Goal: Transaction & Acquisition: Purchase product/service

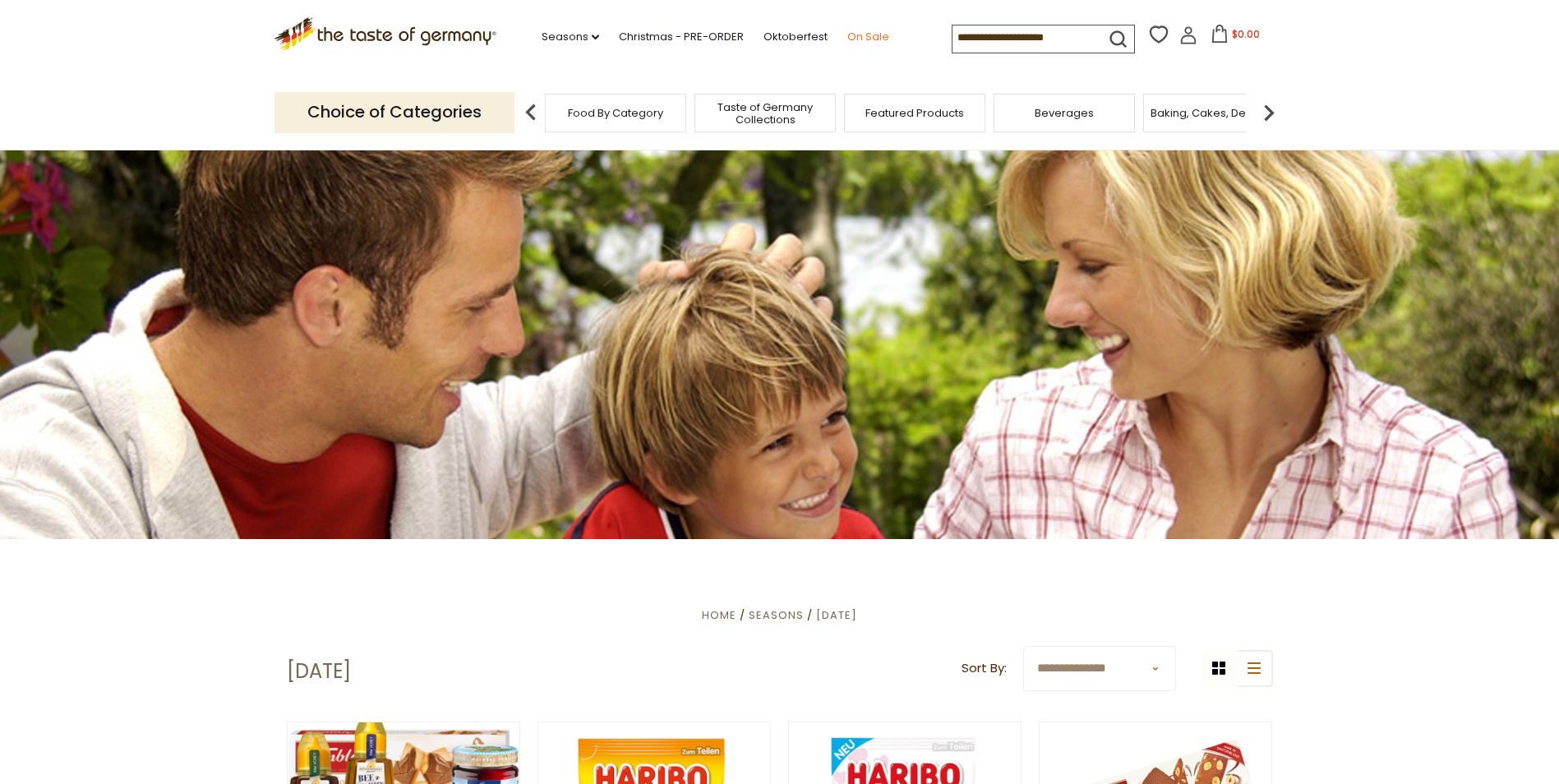
click at [859, 35] on link "On Sale" at bounding box center [867, 36] width 42 height 18
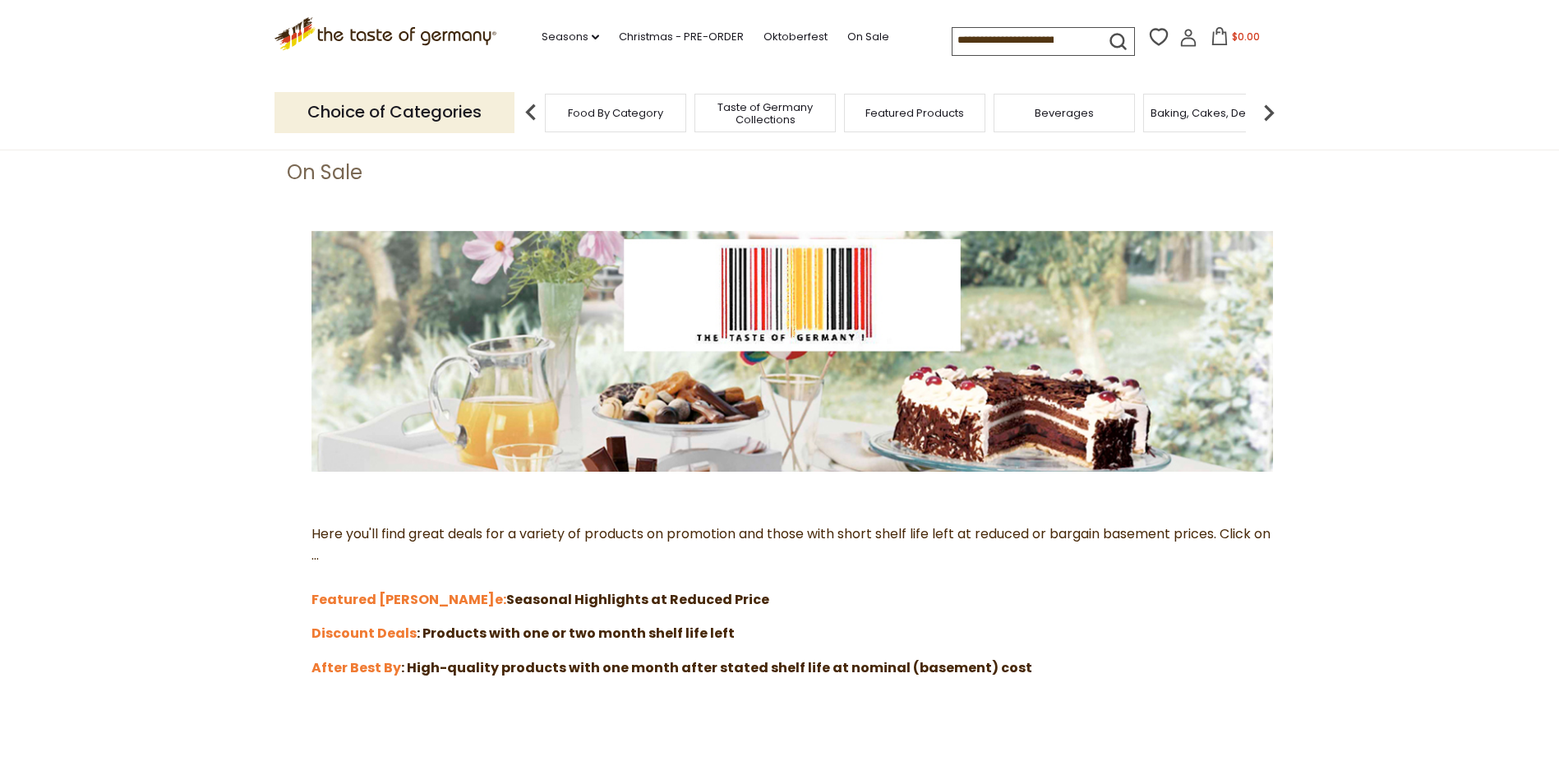
scroll to position [153, 0]
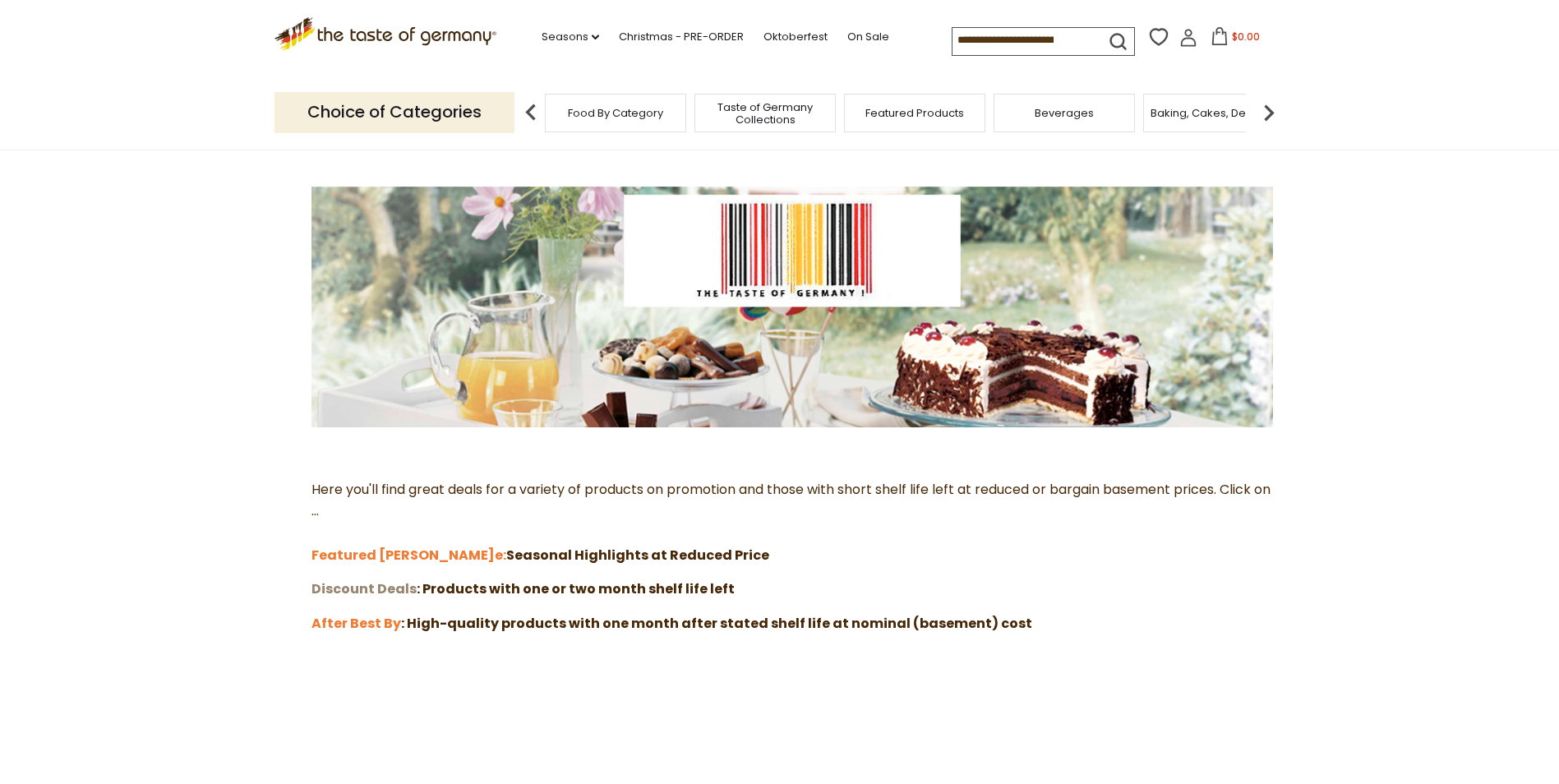
click at [386, 588] on strong "Discount Deals" at bounding box center [364, 589] width 106 height 19
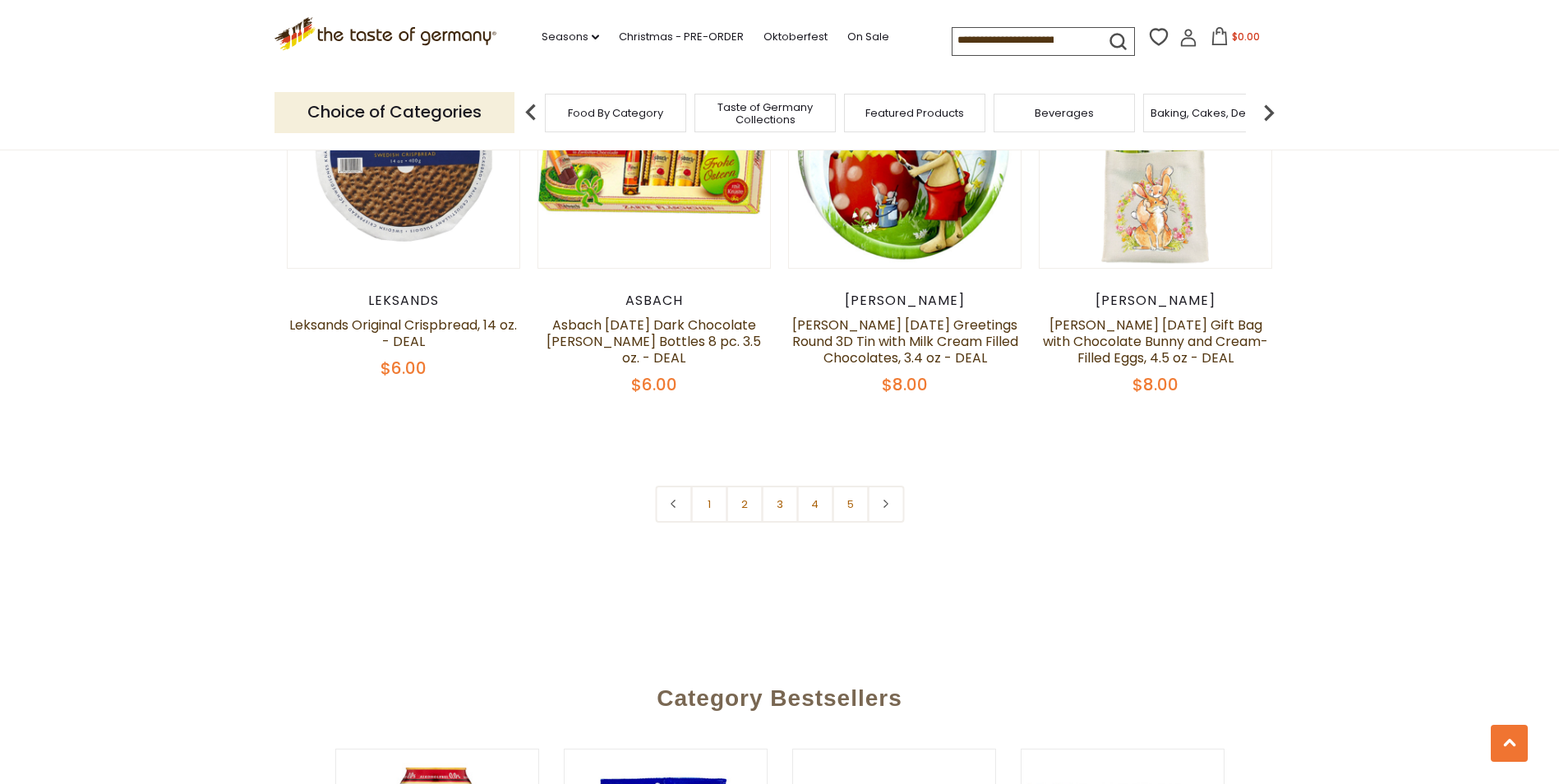
scroll to position [3747, 0]
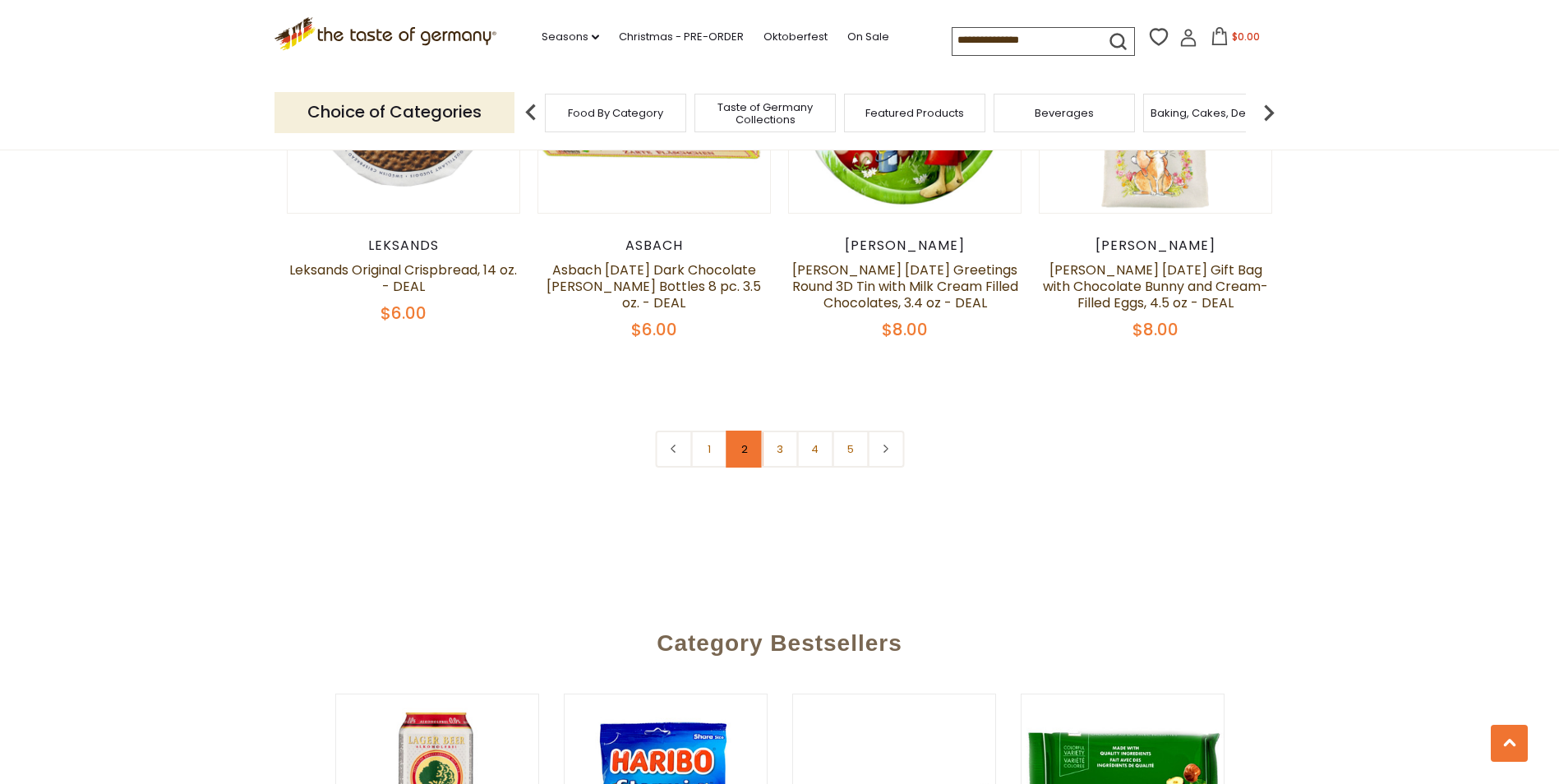
click at [742, 431] on link "2" at bounding box center [744, 449] width 37 height 37
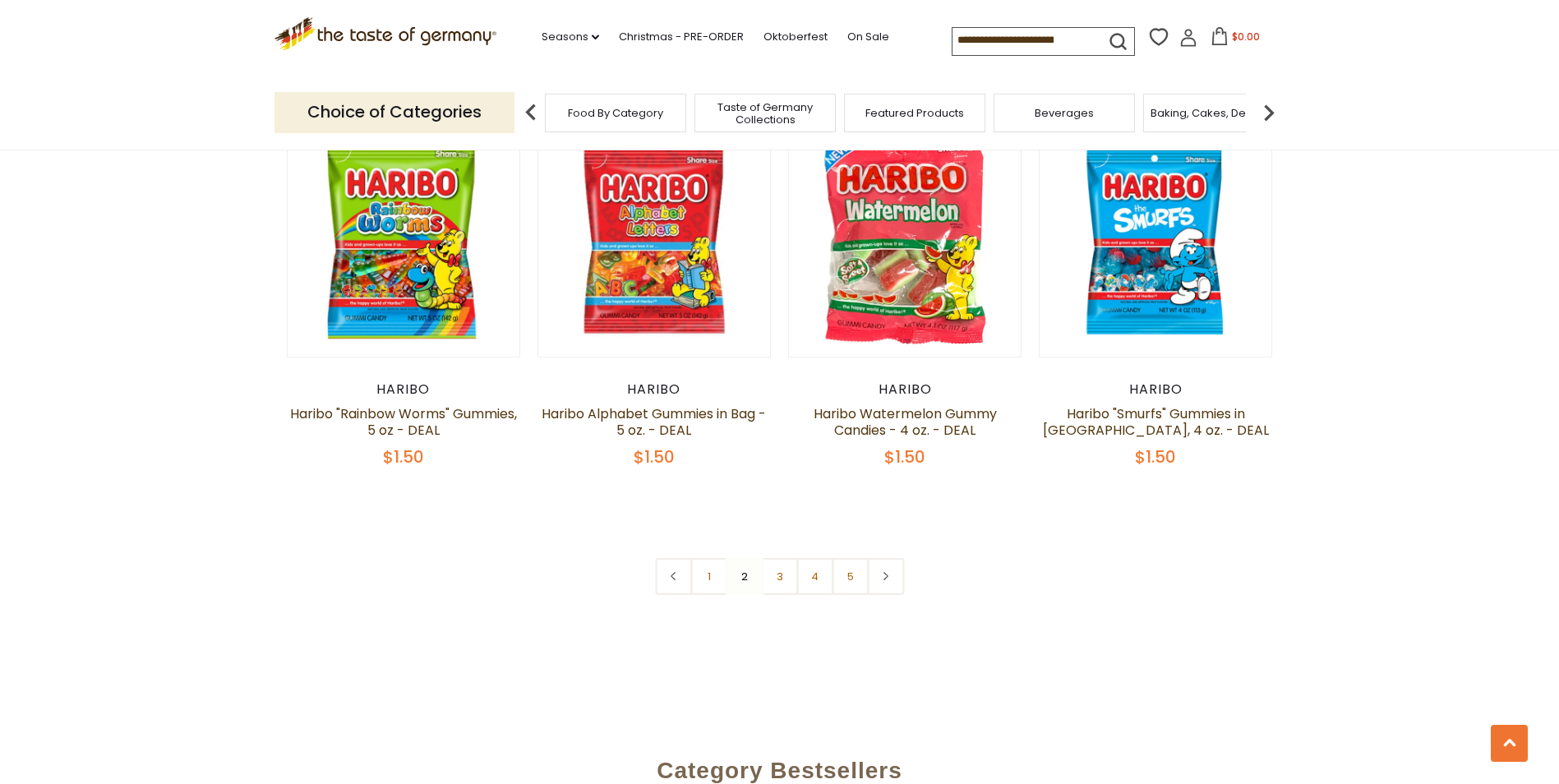
scroll to position [3641, 0]
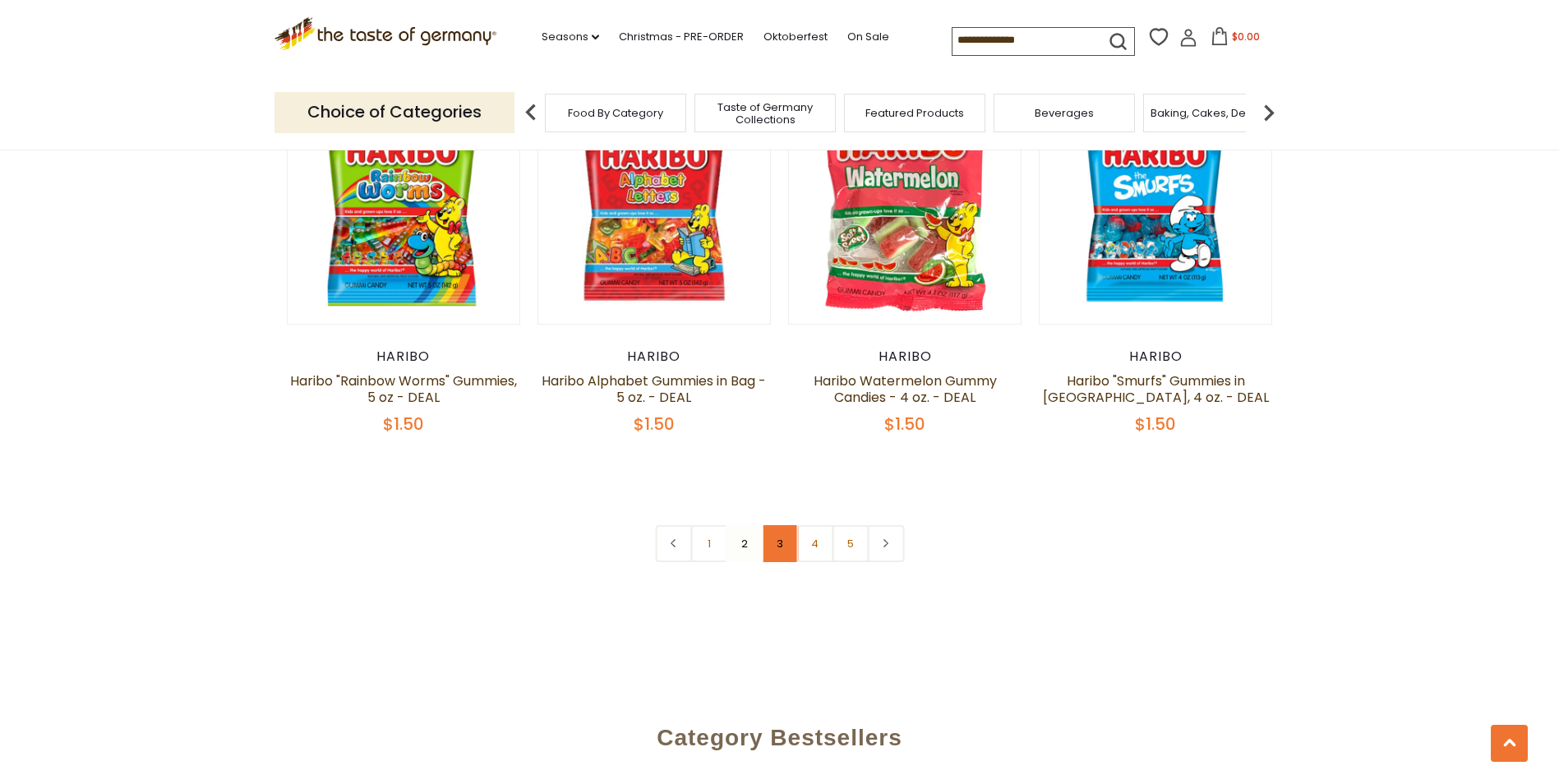
click at [791, 525] on link "3" at bounding box center [780, 544] width 37 height 37
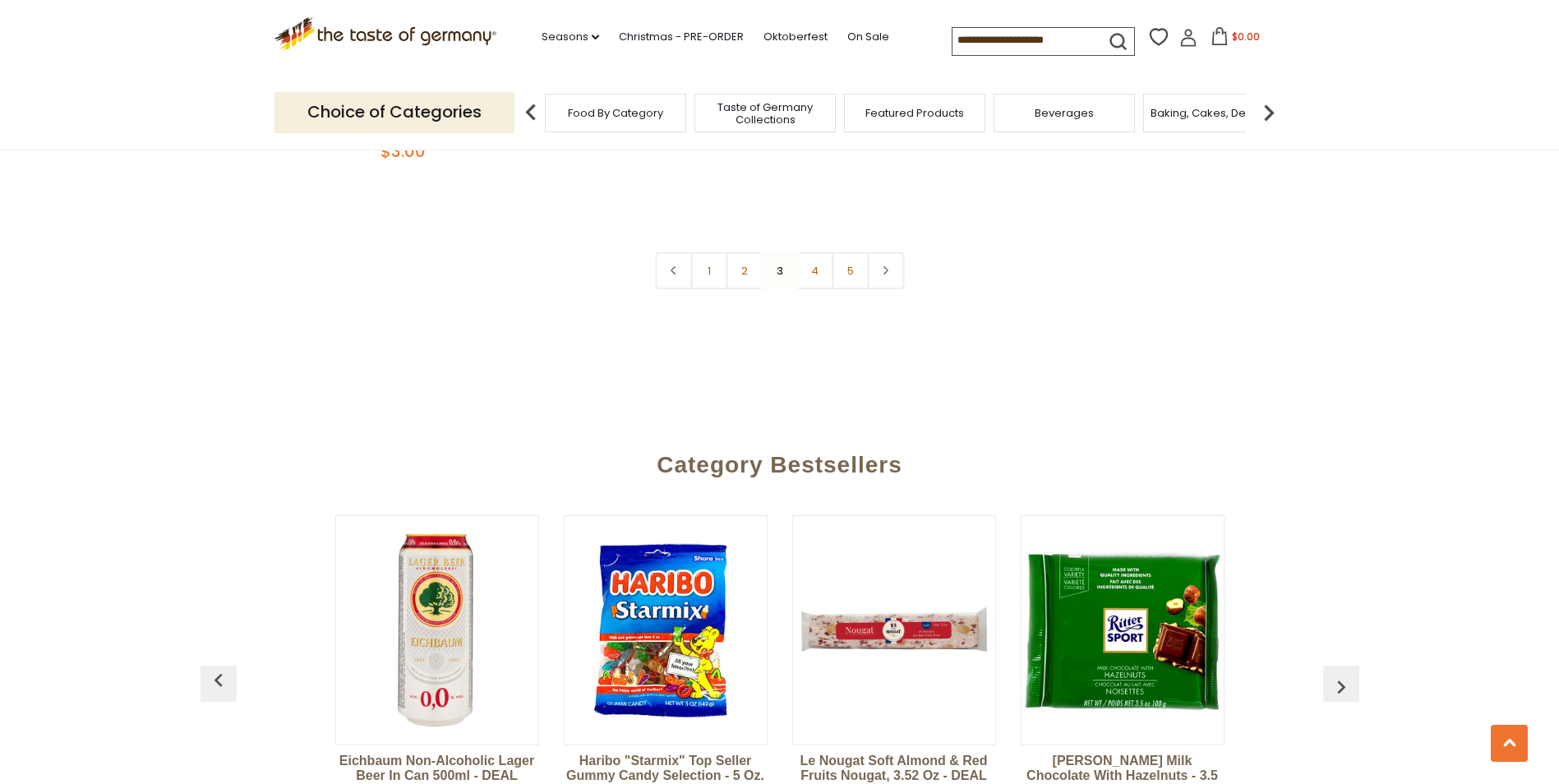
scroll to position [3980, 0]
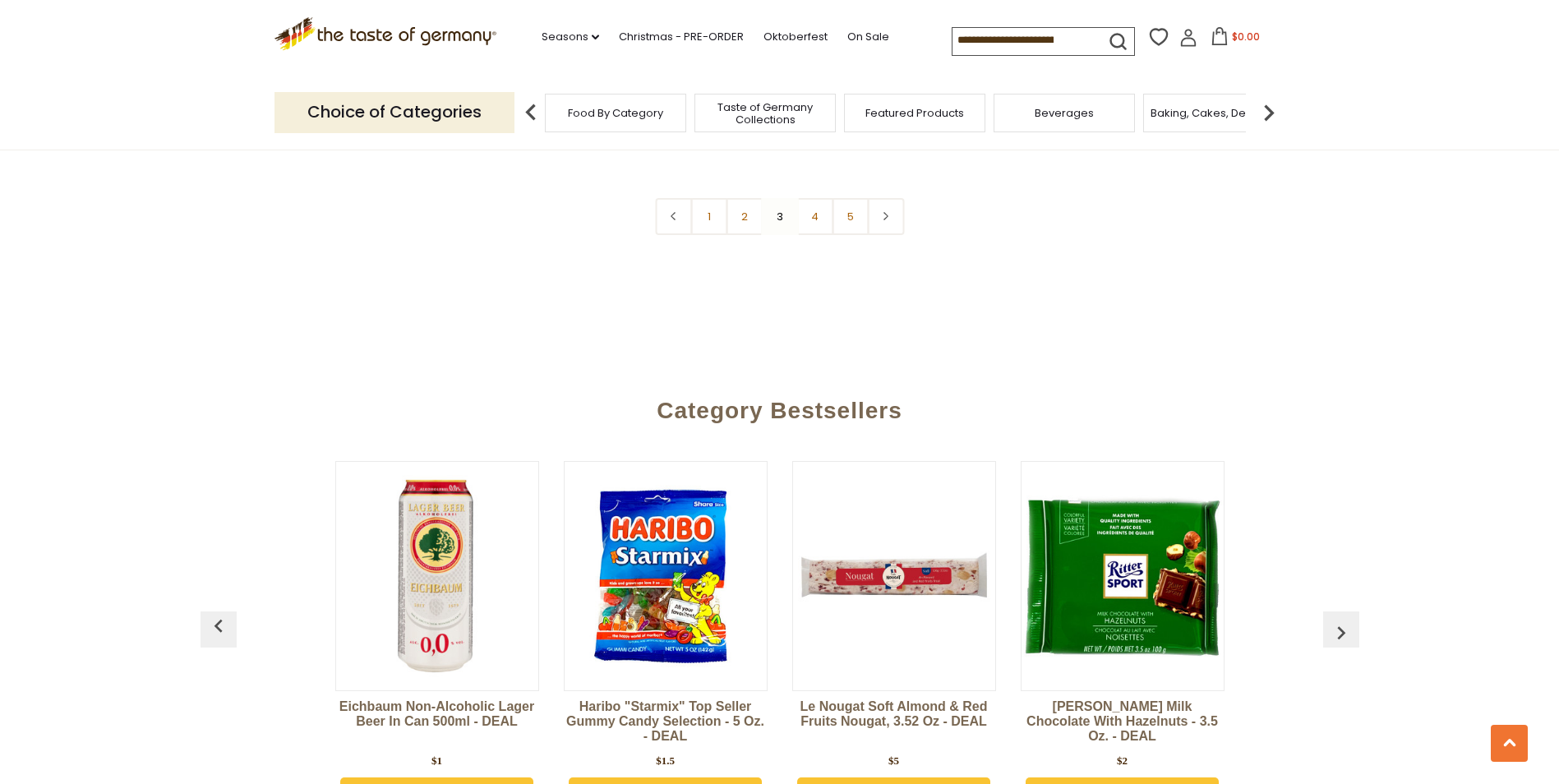
click at [438, 699] on link "Eichbaum Non-Alcoholic Lager Beer in Can 500ml - DEAL" at bounding box center [437, 723] width 204 height 50
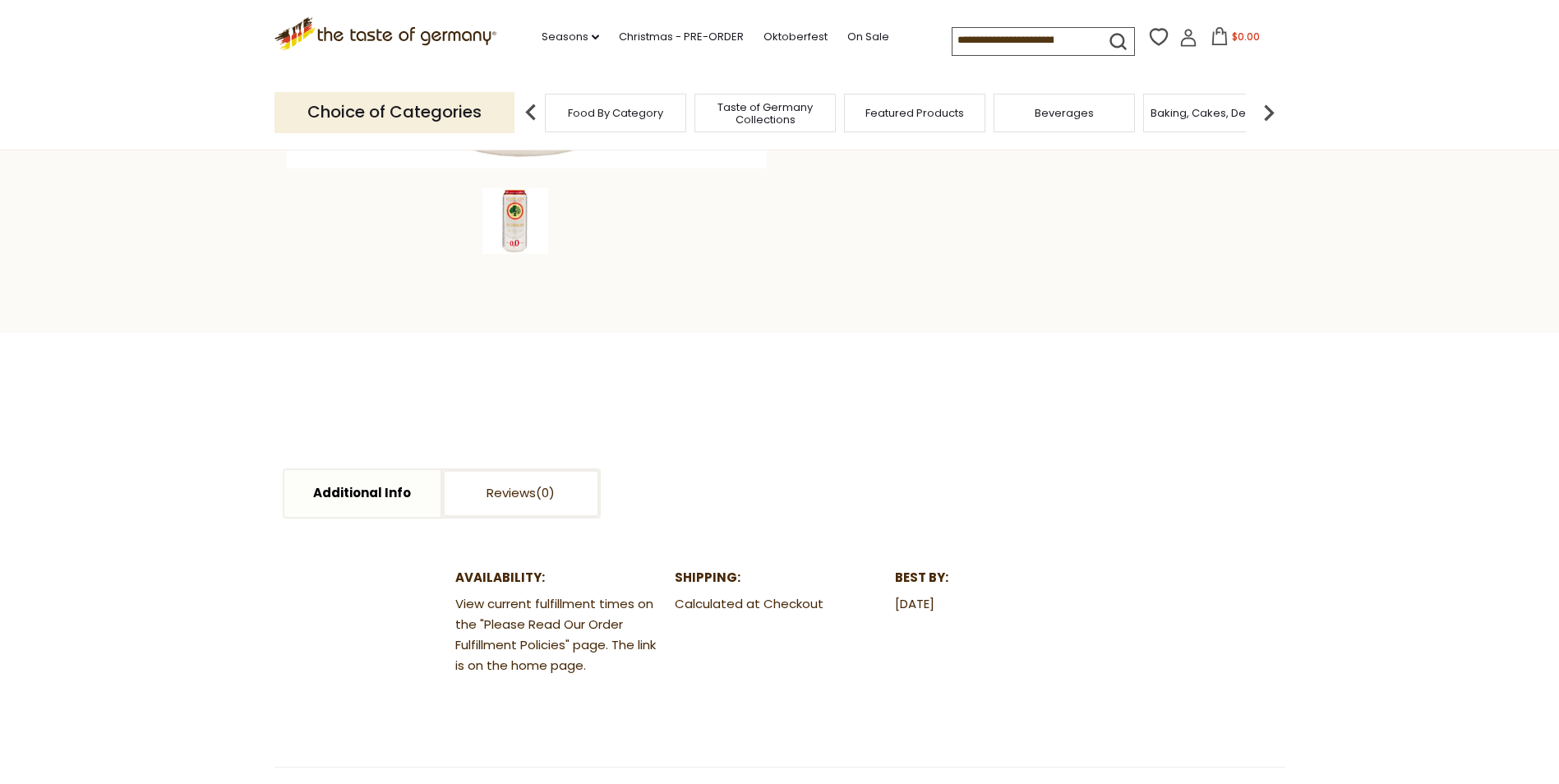
scroll to position [569, 0]
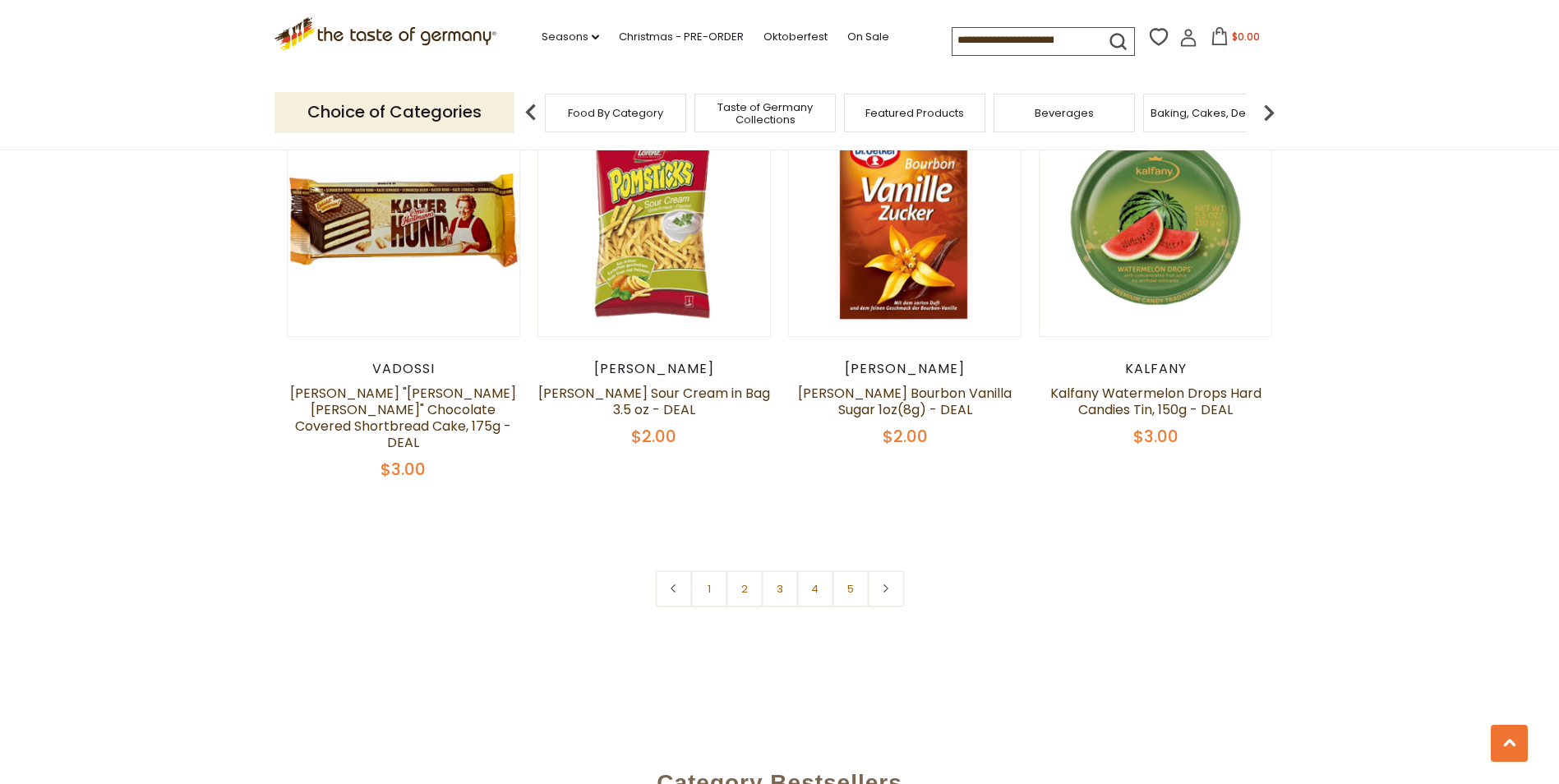
scroll to position [3520, 0]
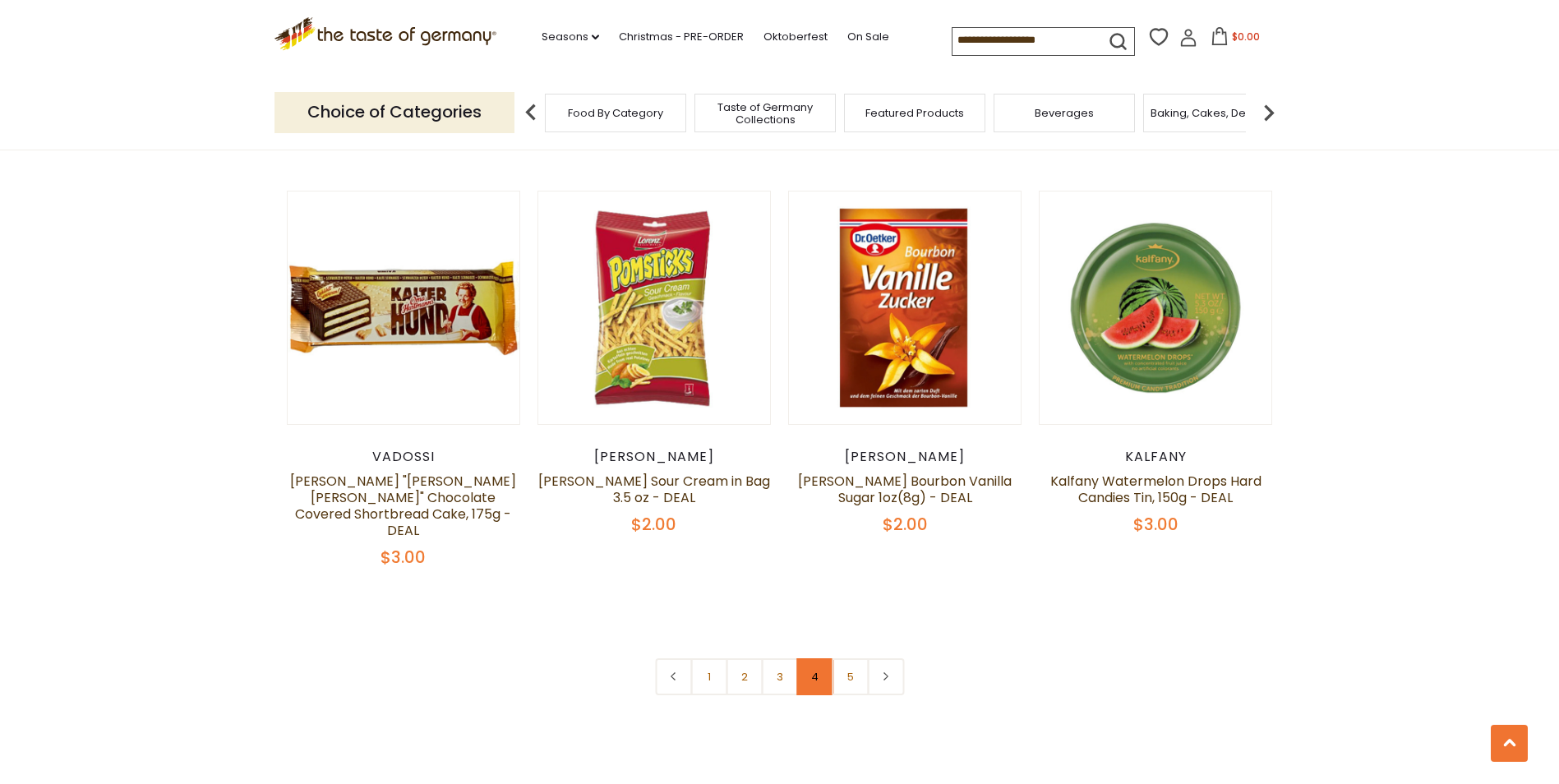
click at [811, 658] on link "4" at bounding box center [815, 677] width 37 height 37
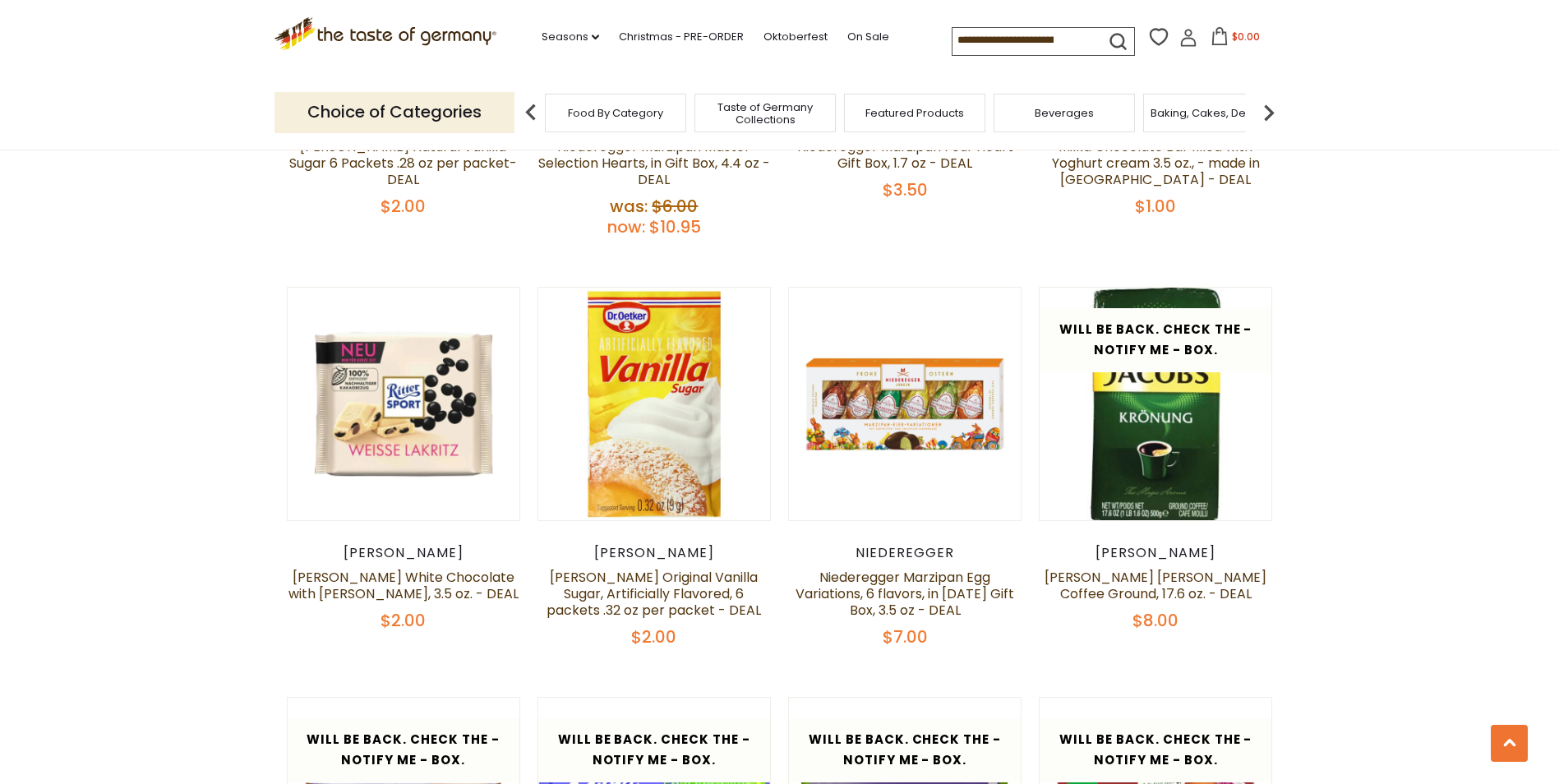
scroll to position [1713, 0]
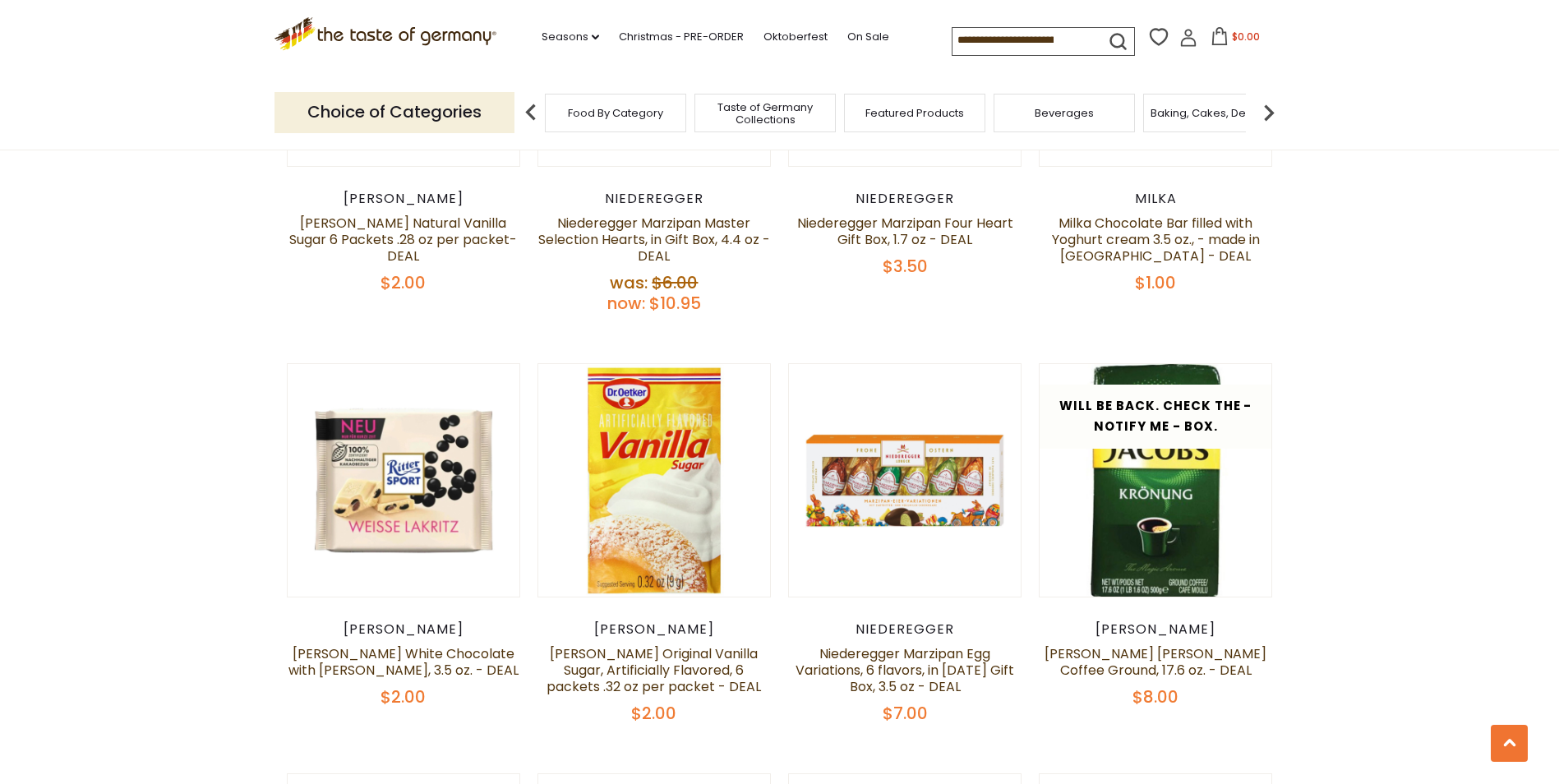
click at [1558, 773] on section "**********" at bounding box center [780, 532] width 1559 height 4191
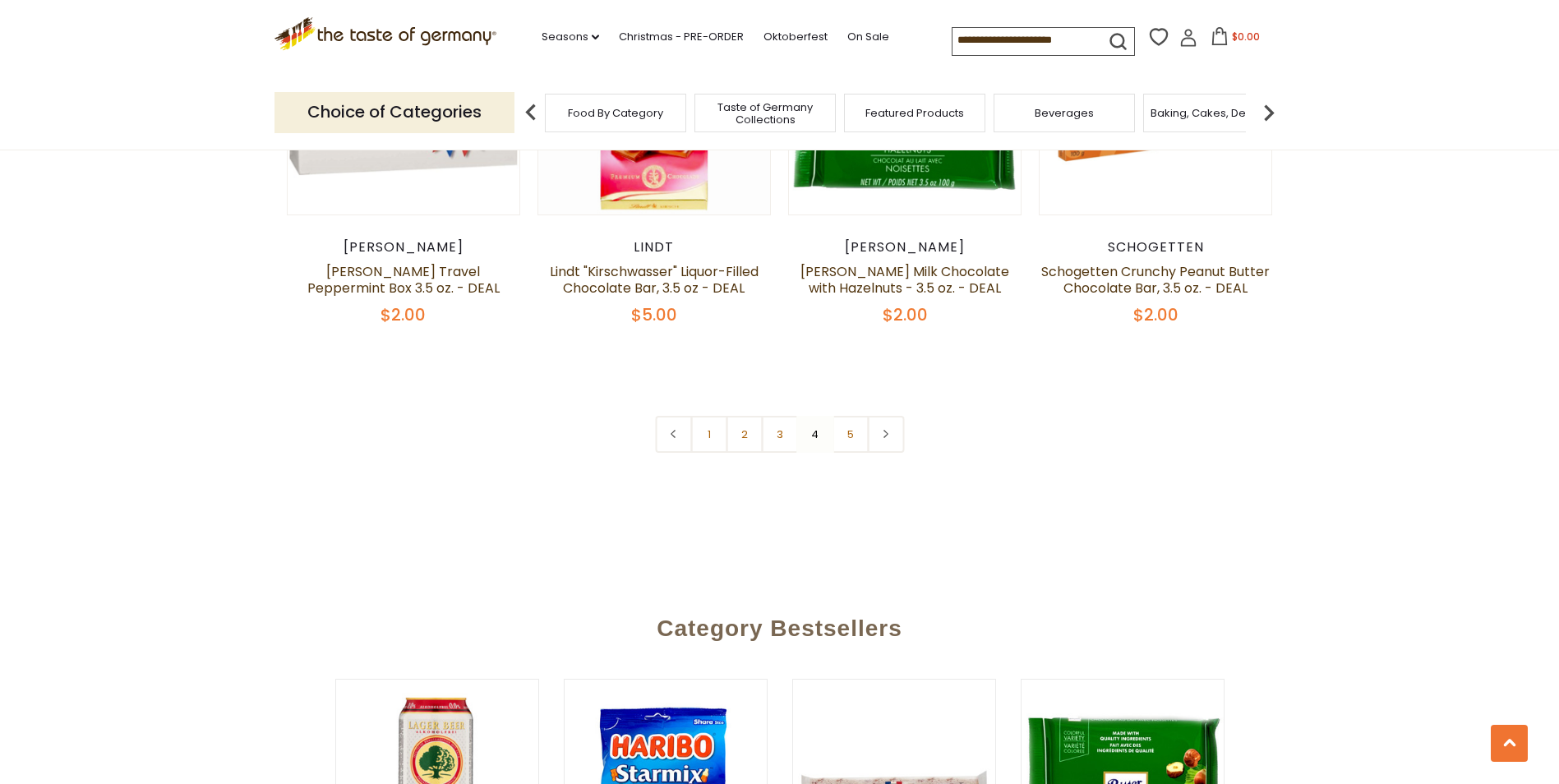
scroll to position [3761, 0]
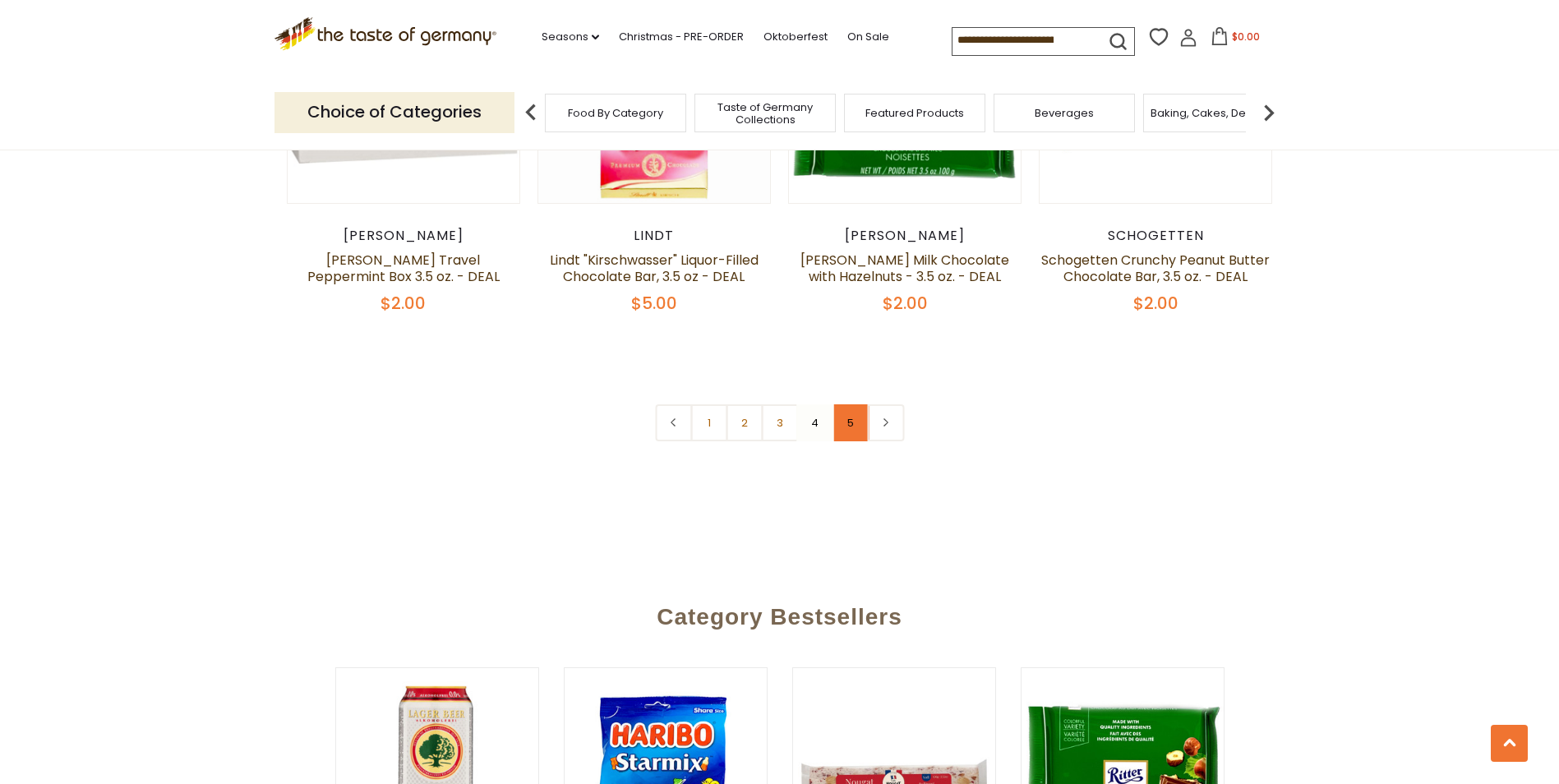
click at [857, 404] on link "5" at bounding box center [851, 422] width 37 height 37
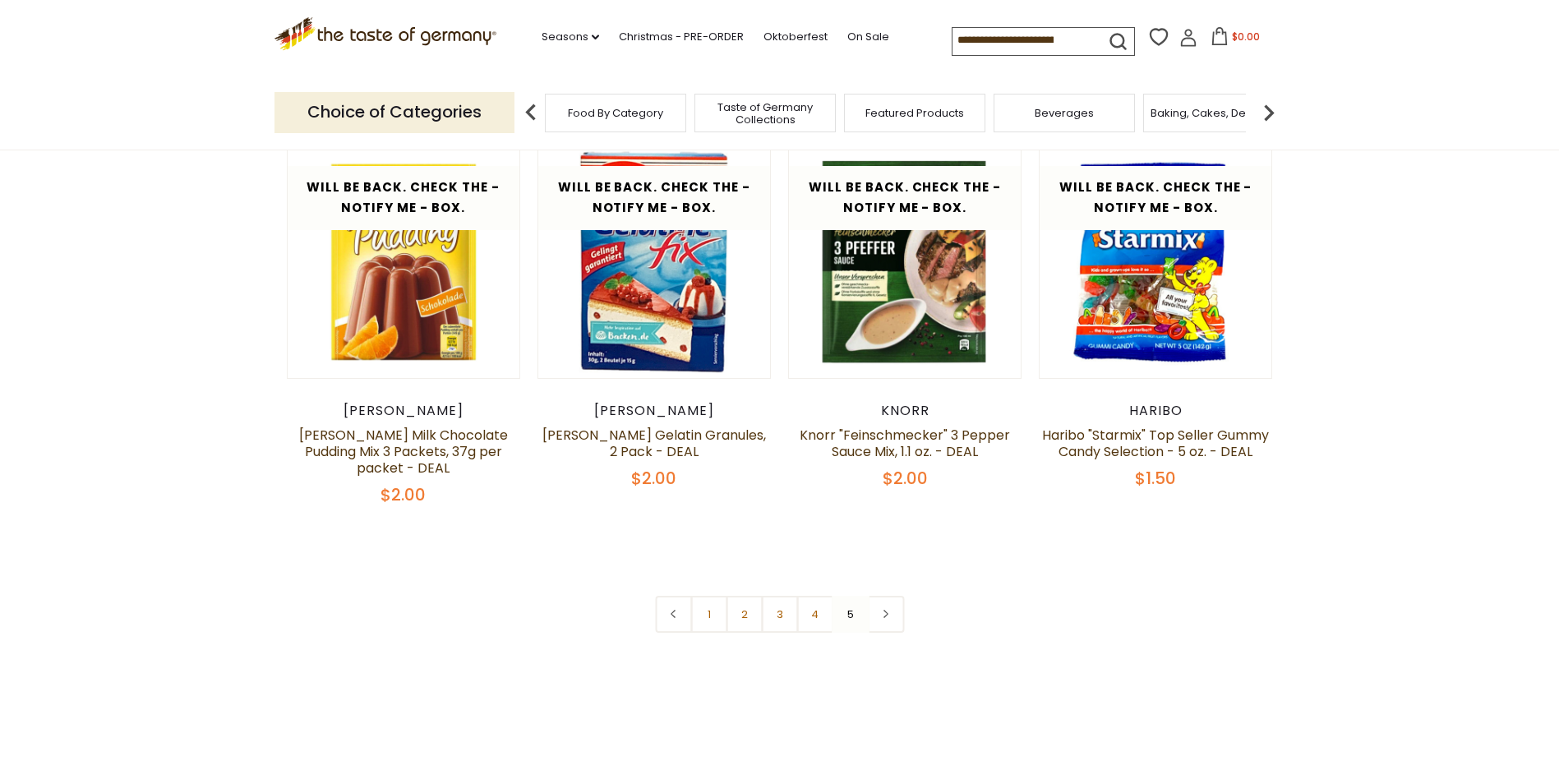
scroll to position [256, 0]
